Goal: Task Accomplishment & Management: Use online tool/utility

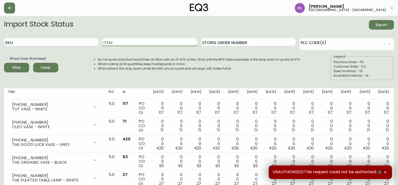
click at [179, 44] on input "Item" at bounding box center [149, 42] width 94 height 8
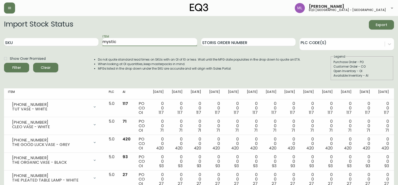
type input "mystic"
click at [4, 63] on button "Filter" at bounding box center [16, 68] width 25 height 10
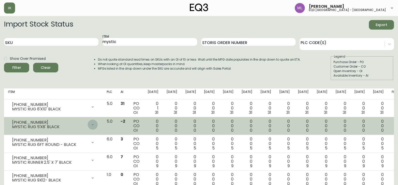
click at [95, 124] on icon at bounding box center [93, 125] width 4 height 4
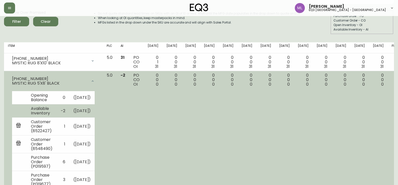
scroll to position [100, 0]
